Goal: Task Accomplishment & Management: Complete application form

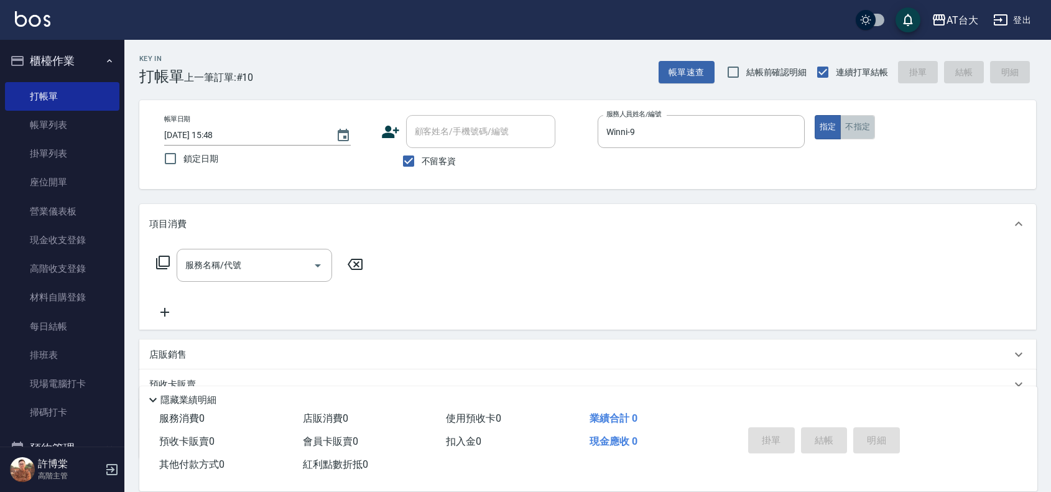
click at [868, 119] on button "不指定" at bounding box center [857, 127] width 35 height 24
click at [274, 259] on input "服務名稱/代號" at bounding box center [245, 265] width 126 height 22
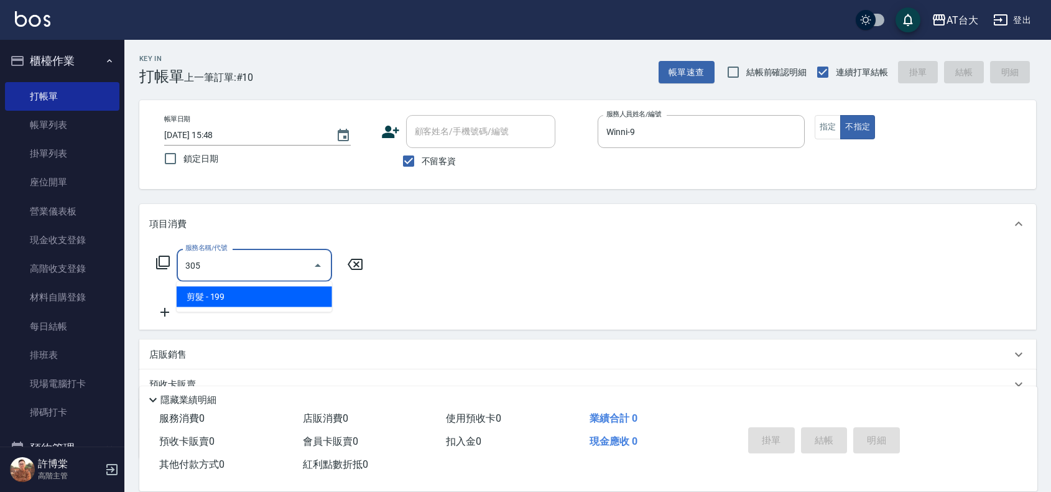
type input "剪髮(305)"
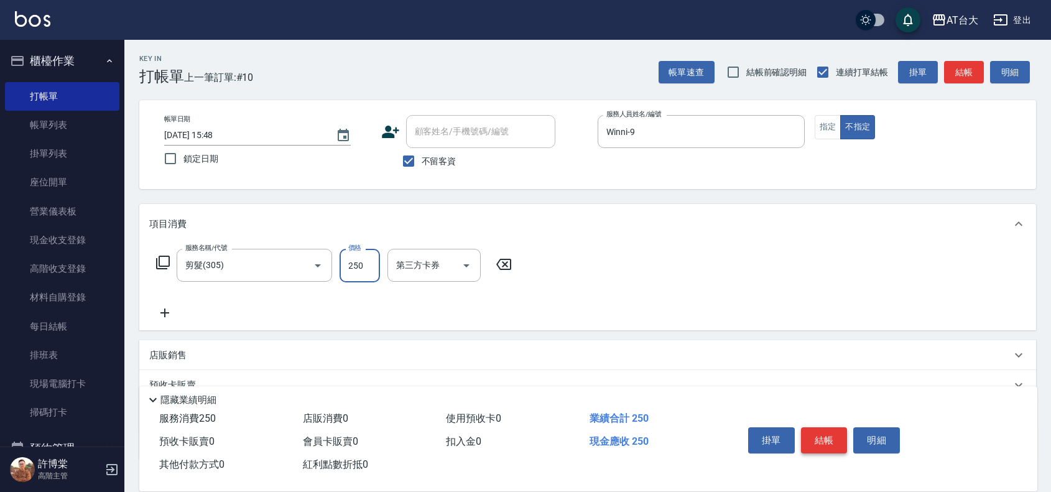
type input "250"
click at [825, 442] on button "結帳" at bounding box center [824, 440] width 47 height 26
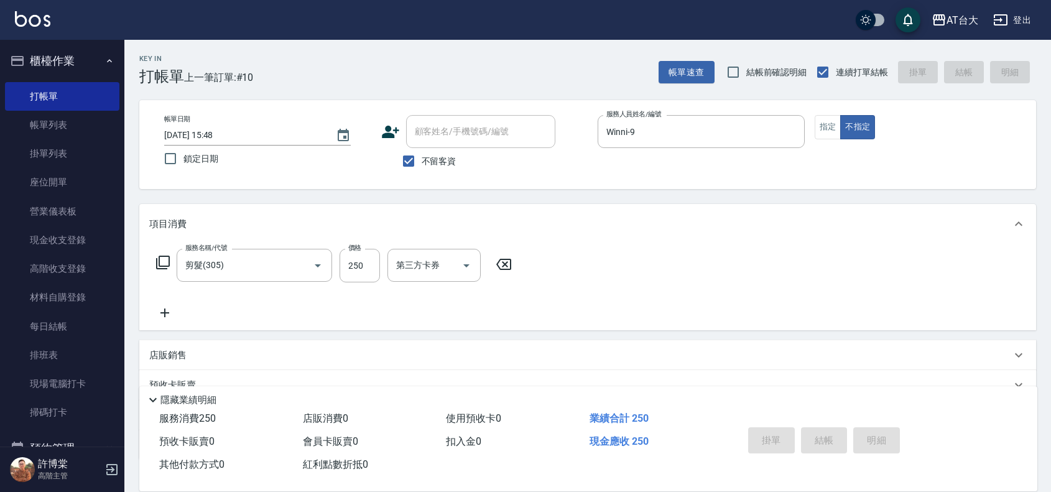
type input "[DATE] 16:40"
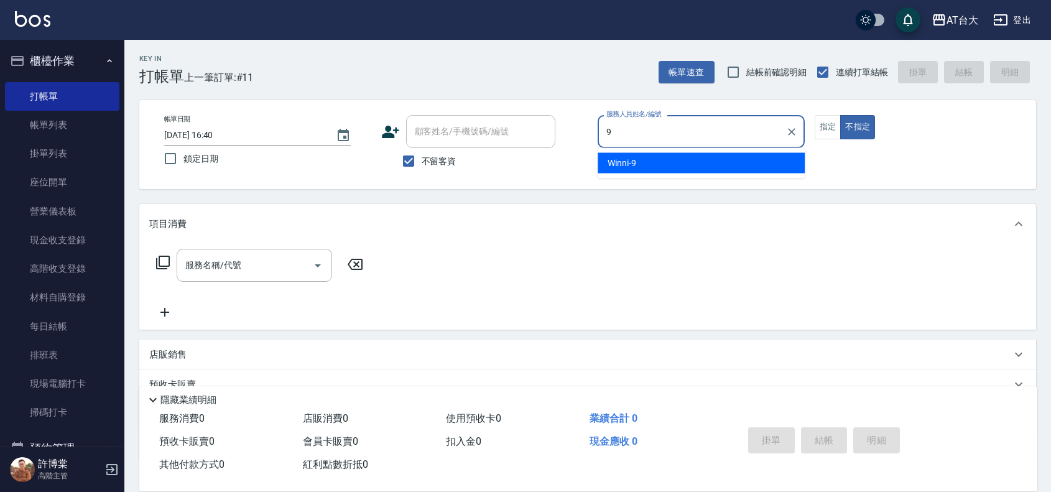
type input "Winni-9"
type button "false"
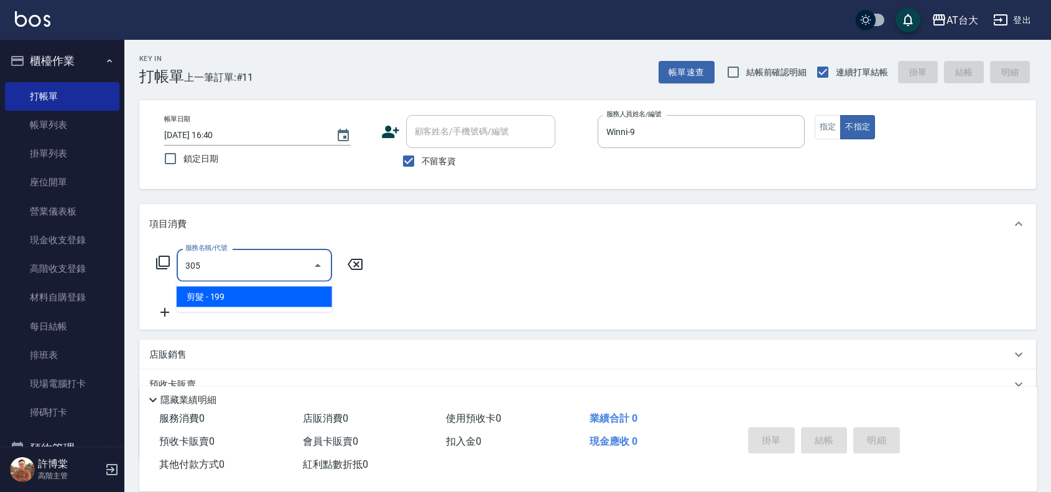
type input "剪髮(305)"
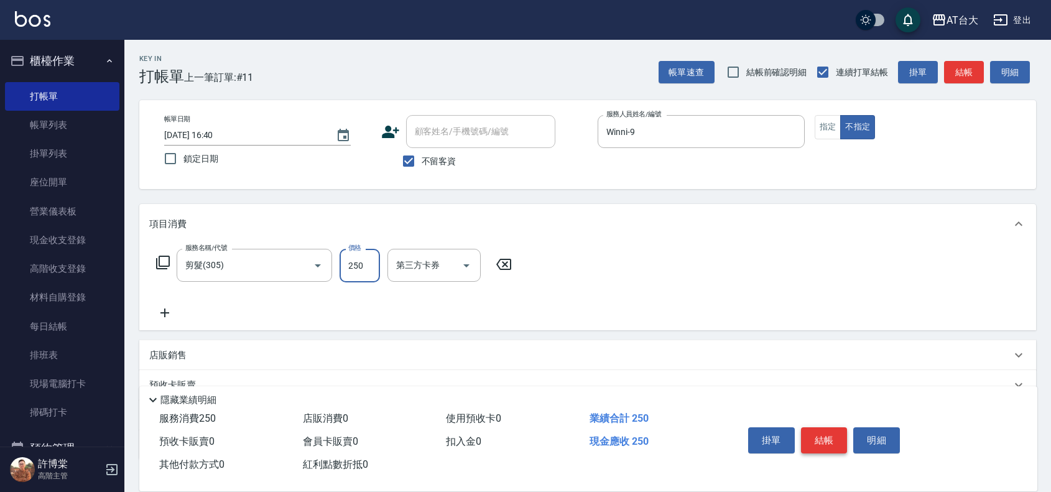
type input "250"
click at [804, 434] on button "結帳" at bounding box center [824, 440] width 47 height 26
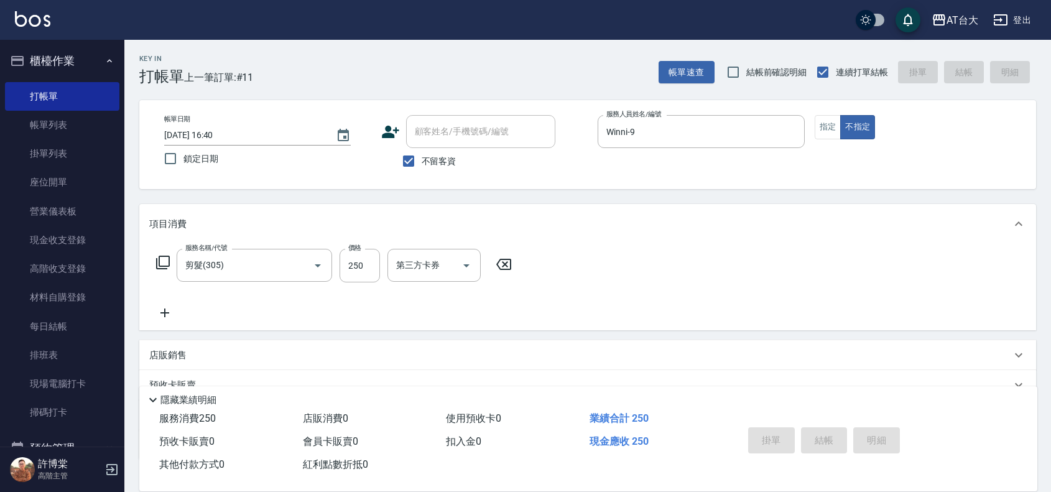
type input "[DATE] 16:58"
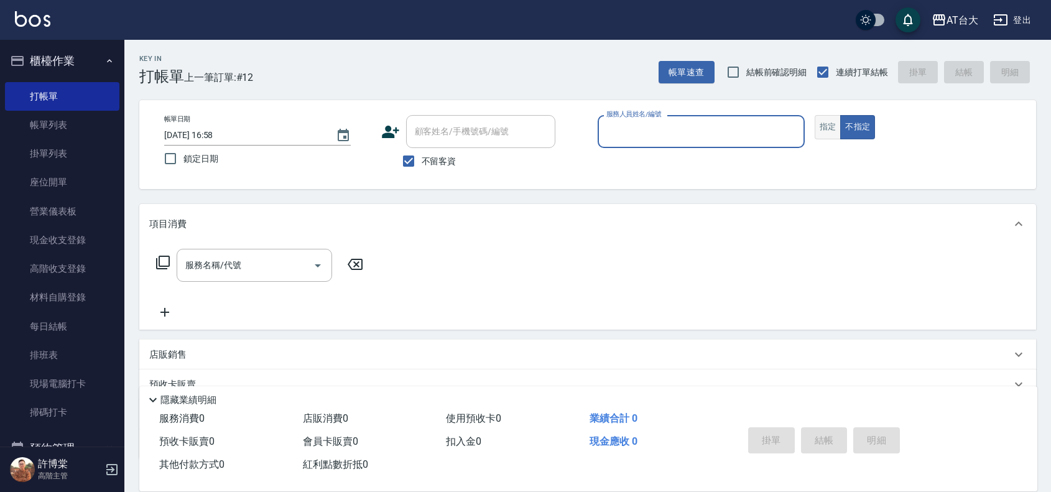
click at [829, 128] on button "指定" at bounding box center [828, 127] width 27 height 24
click at [725, 139] on input "服務人員姓名/編號" at bounding box center [701, 132] width 196 height 22
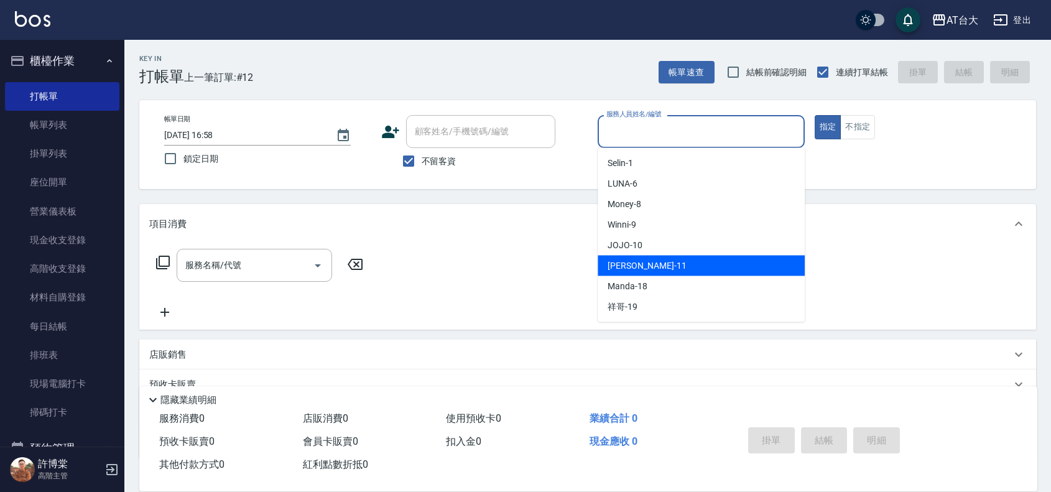
click at [660, 269] on div "[PERSON_NAME] -11" at bounding box center [701, 266] width 207 height 21
type input "[PERSON_NAME]-11"
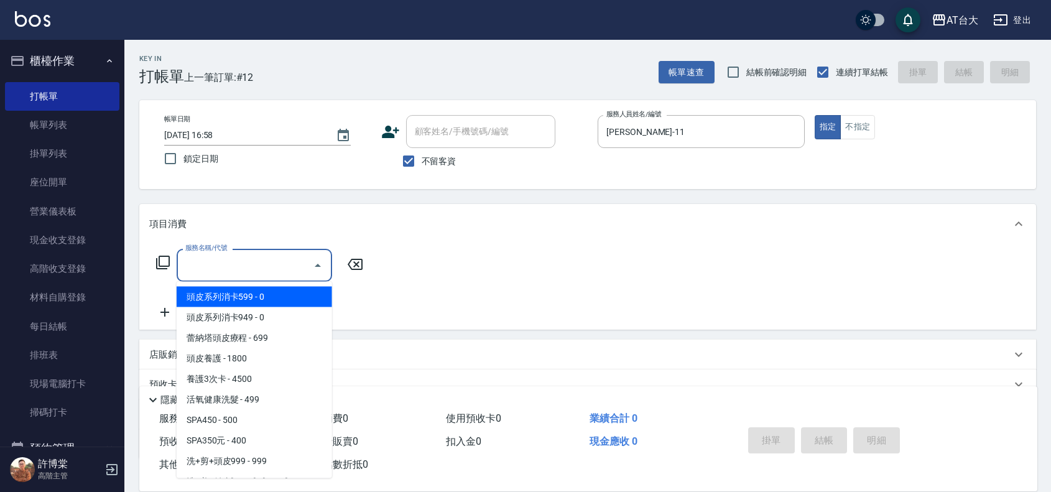
click at [295, 272] on input "服務名稱/代號" at bounding box center [245, 265] width 126 height 22
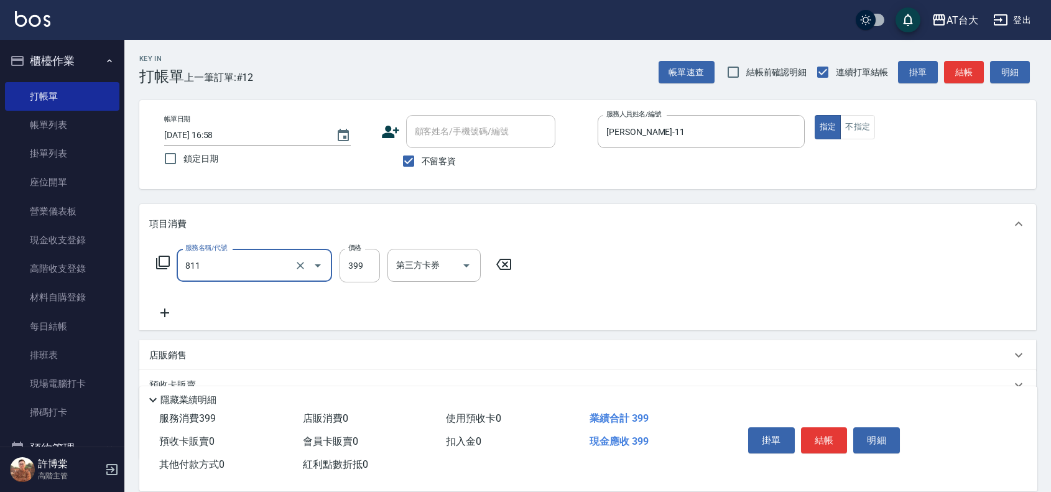
type input "洗+剪(811)"
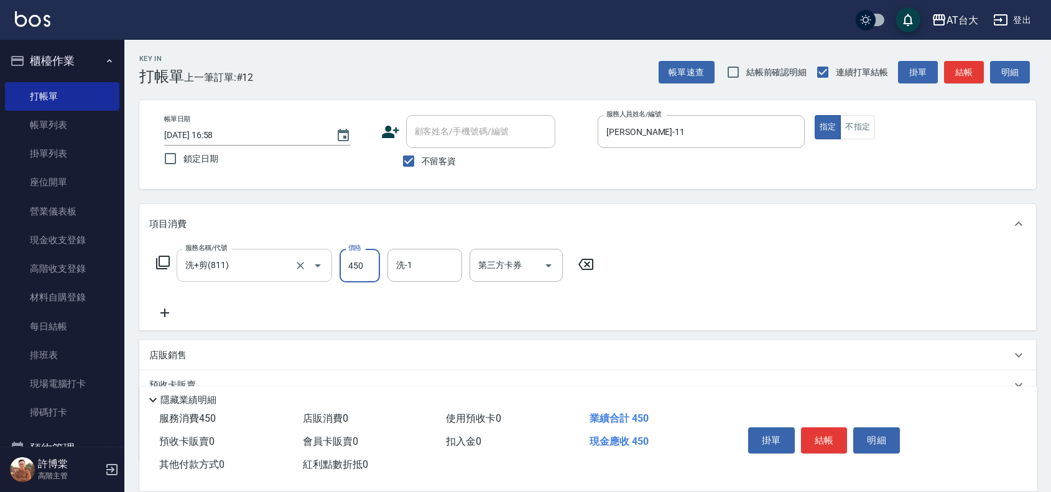
type input "450"
click at [820, 427] on button "結帳" at bounding box center [824, 440] width 47 height 26
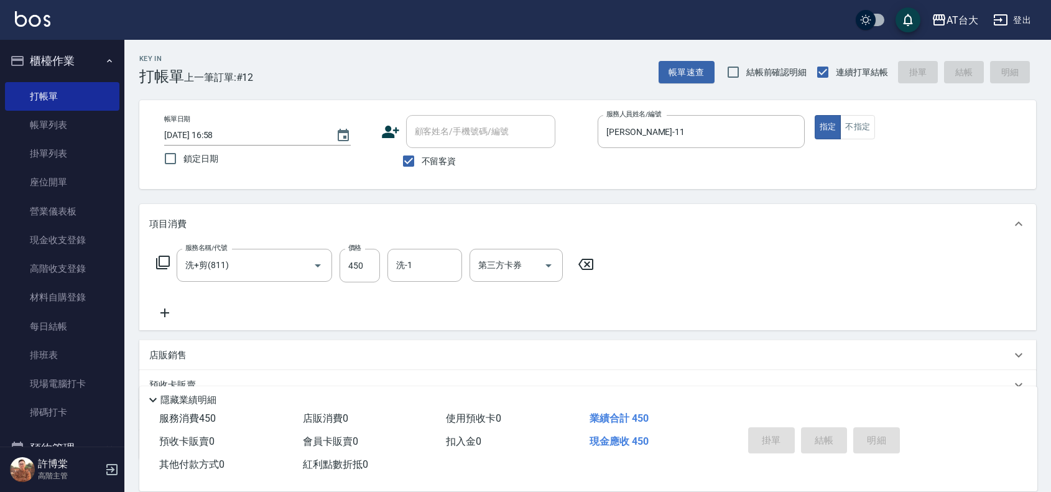
type input "[DATE] 17:07"
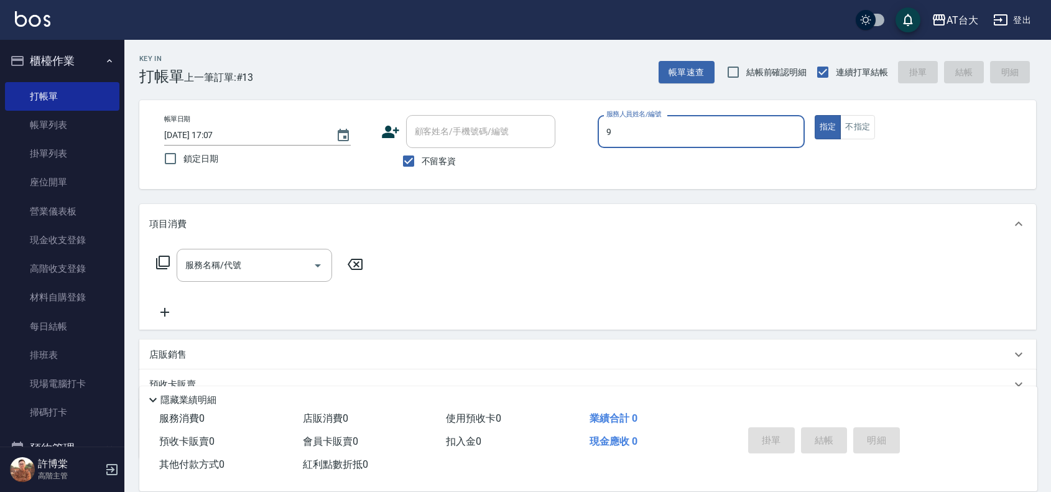
type input "Winni-9"
type button "true"
click at [869, 129] on button "不指定" at bounding box center [857, 127] width 35 height 24
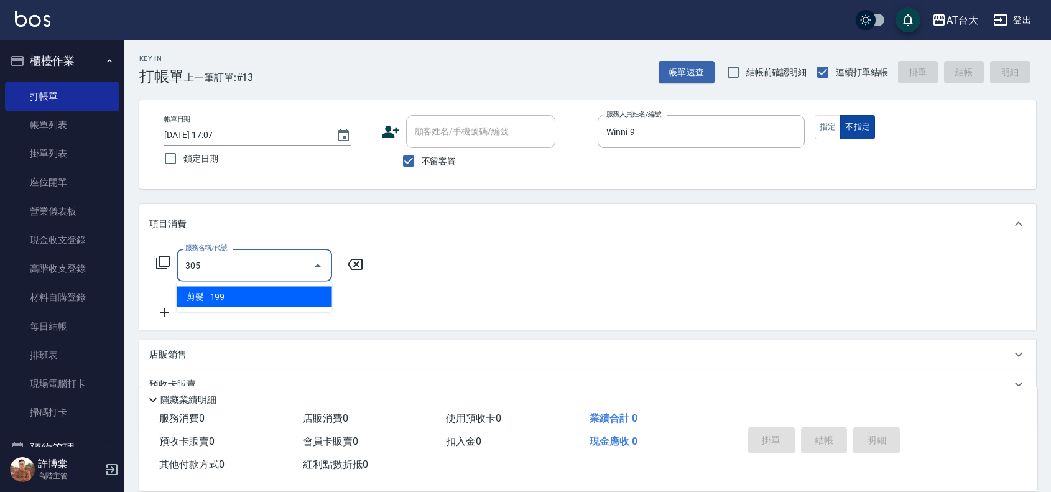
type input "剪髮(305)"
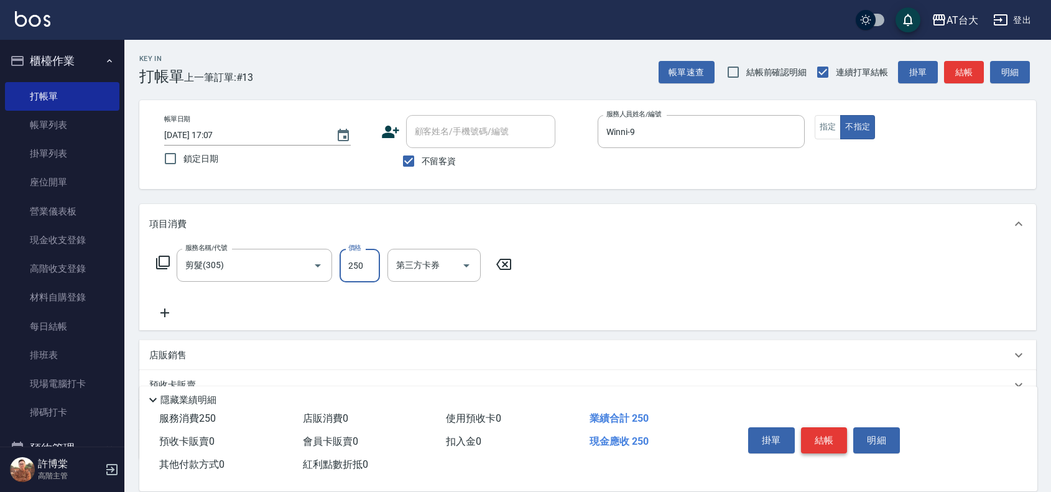
type input "250"
click at [823, 436] on button "結帳" at bounding box center [824, 440] width 47 height 26
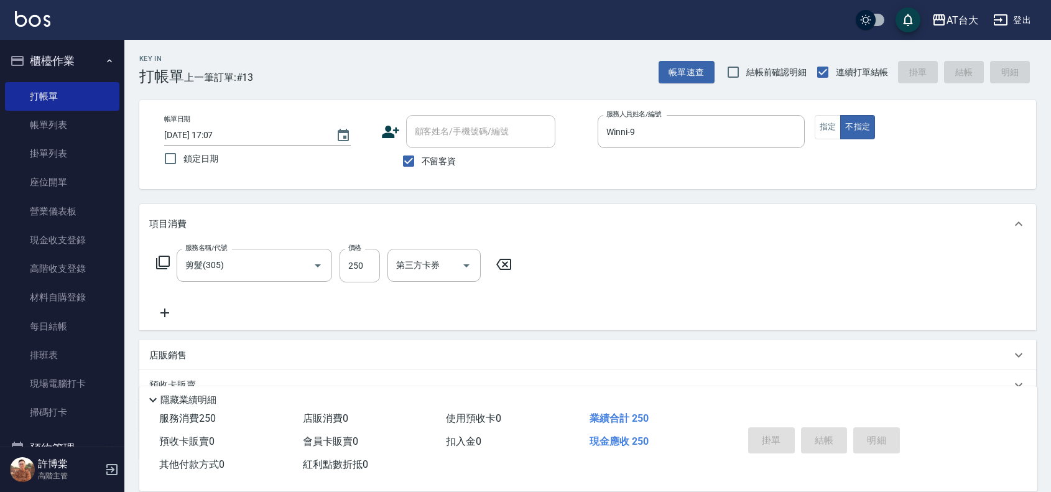
type input "[DATE] 17:09"
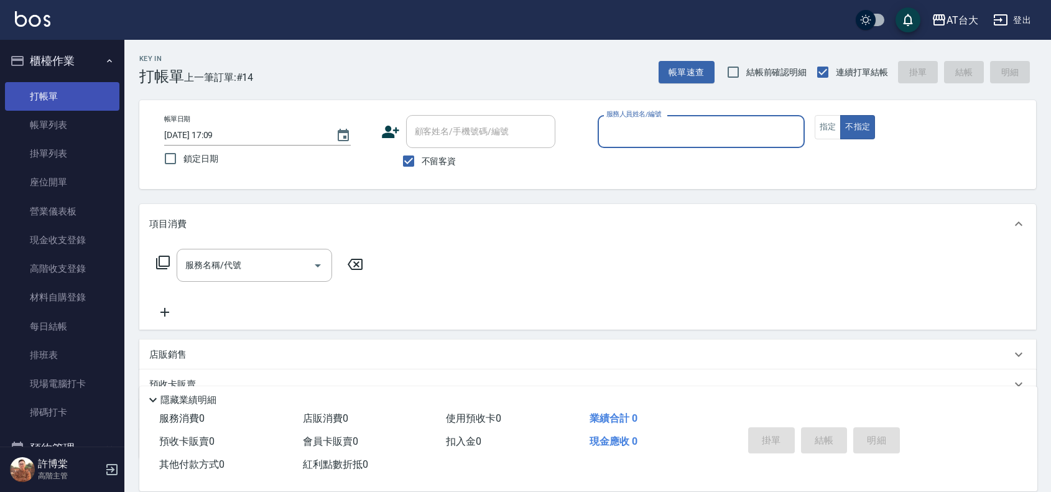
click at [55, 116] on link "帳單列表" at bounding box center [62, 125] width 114 height 29
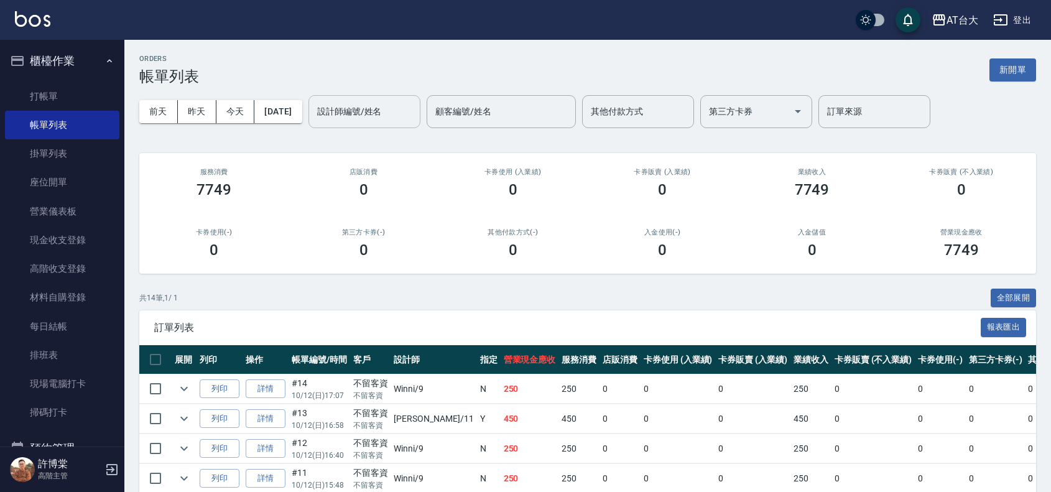
click at [356, 115] on input "設計師編號/姓名" at bounding box center [364, 112] width 101 height 22
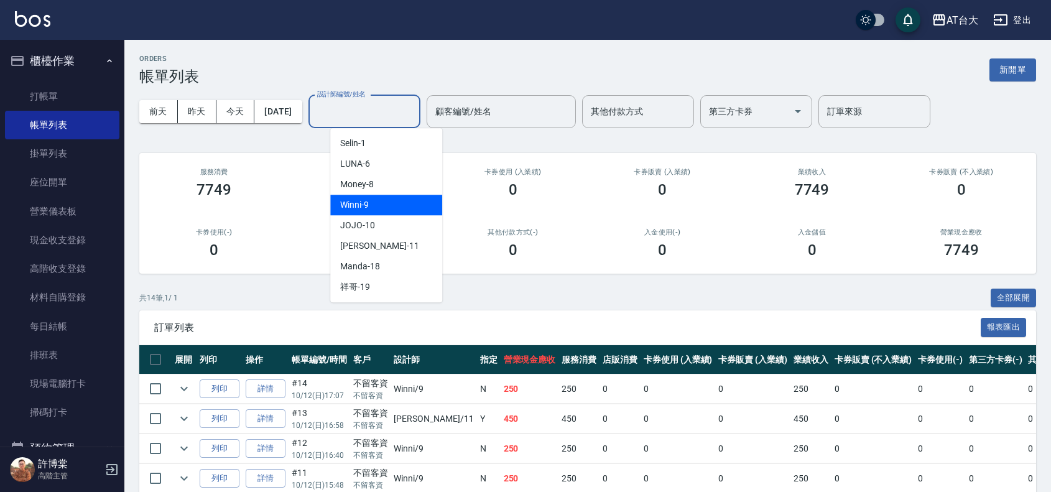
click at [429, 210] on div "Winni -9" at bounding box center [386, 205] width 112 height 21
type input "Winni-9"
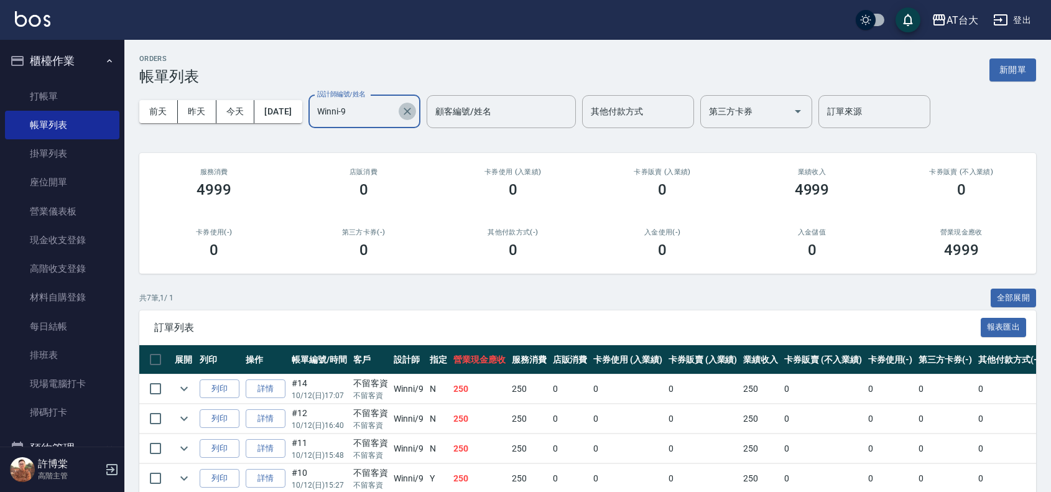
click at [411, 109] on icon "Clear" at bounding box center [407, 111] width 7 height 7
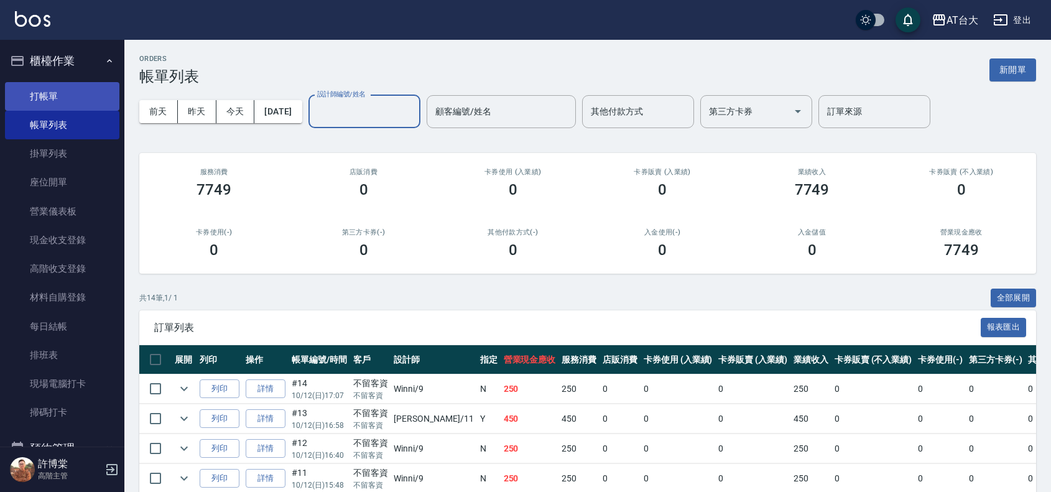
click at [98, 100] on link "打帳單" at bounding box center [62, 96] width 114 height 29
